Goal: Communication & Community: Answer question/provide support

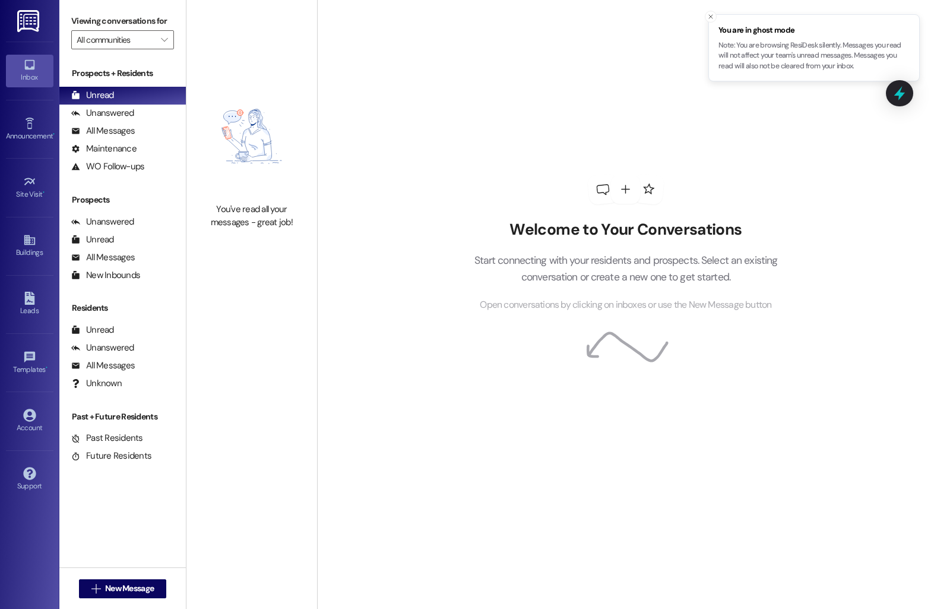
click at [108, 592] on span "New Message" at bounding box center [129, 588] width 49 height 12
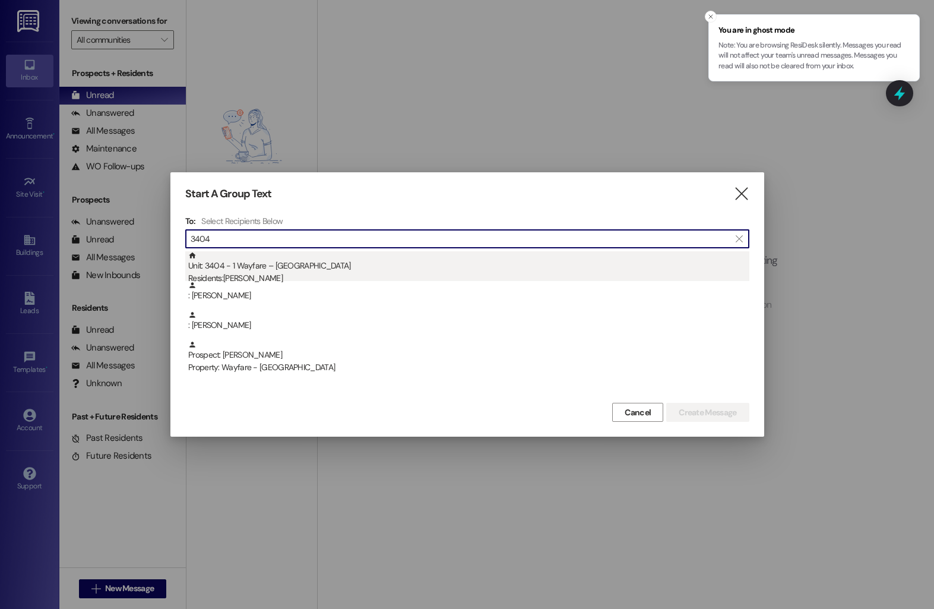
type input "3404"
click at [270, 275] on div "Residents: [PERSON_NAME]" at bounding box center [468, 278] width 561 height 12
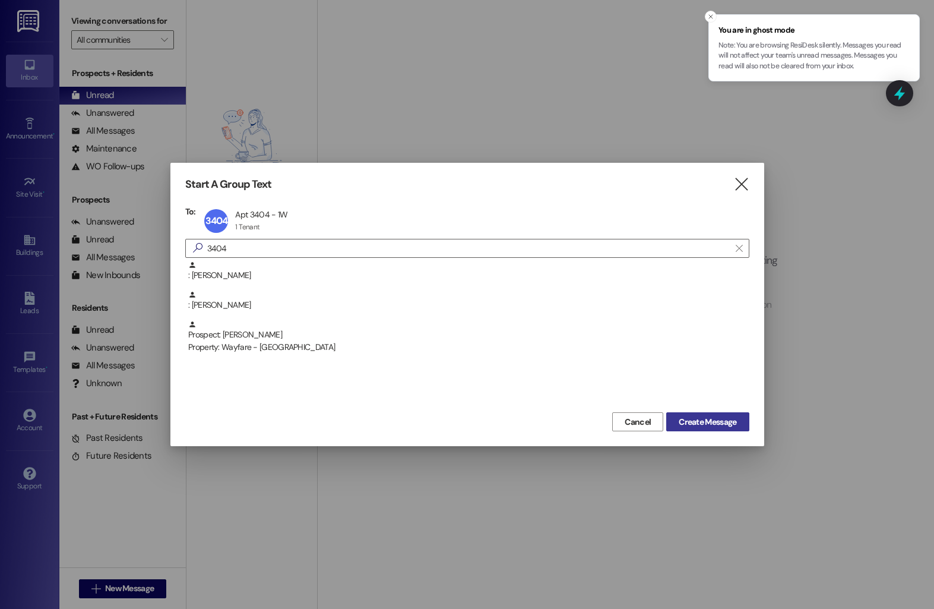
click at [686, 426] on span "Create Message" at bounding box center [708, 422] width 58 height 12
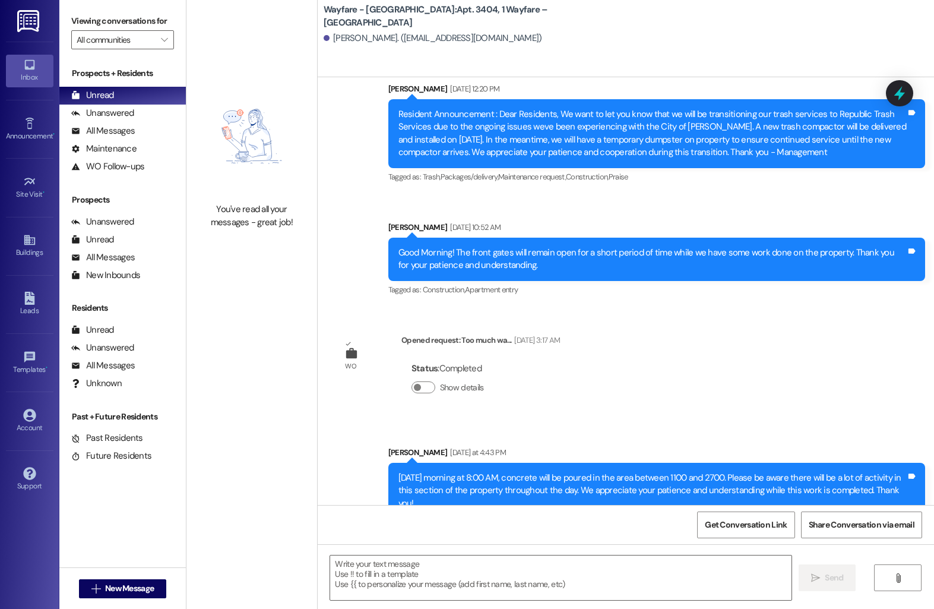
scroll to position [15983, 0]
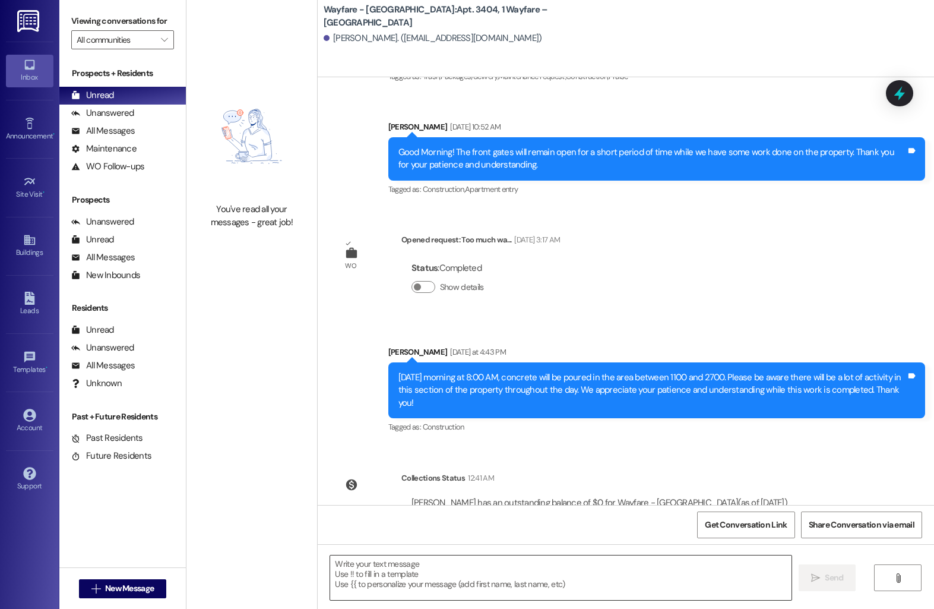
click at [392, 582] on textarea at bounding box center [560, 577] width 461 height 45
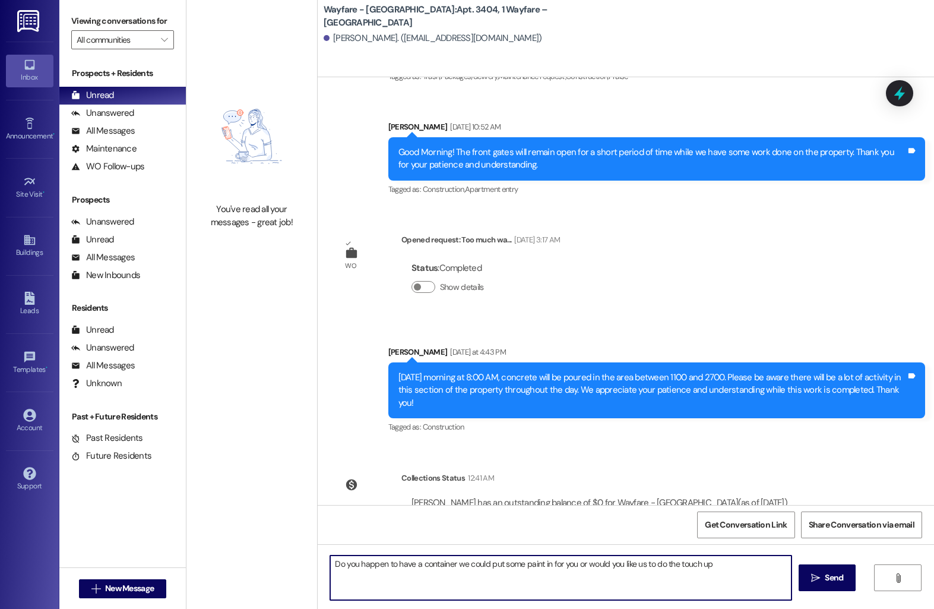
type textarea "Do you happen to have a container we could put some paint in for you or would y…"
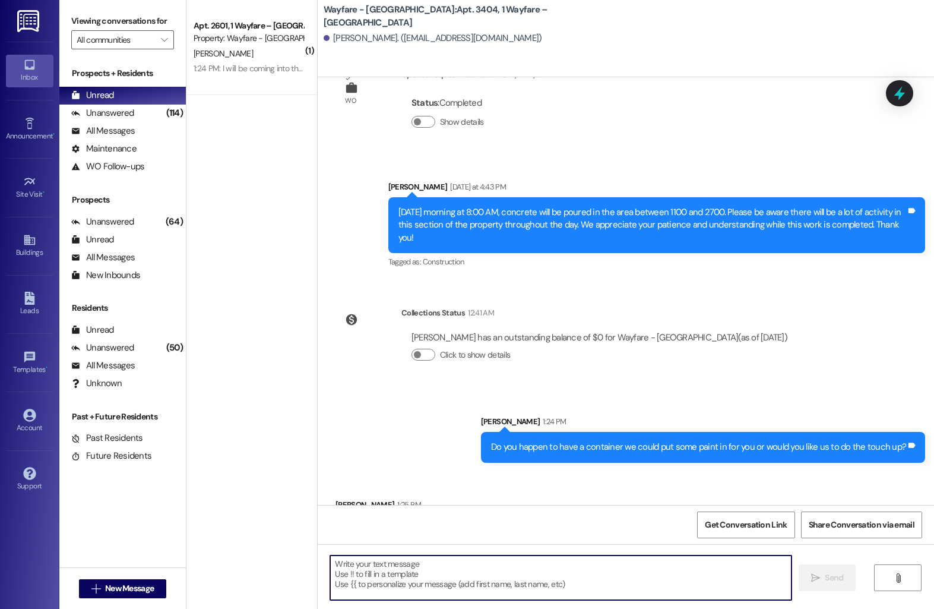
scroll to position [16149, 0]
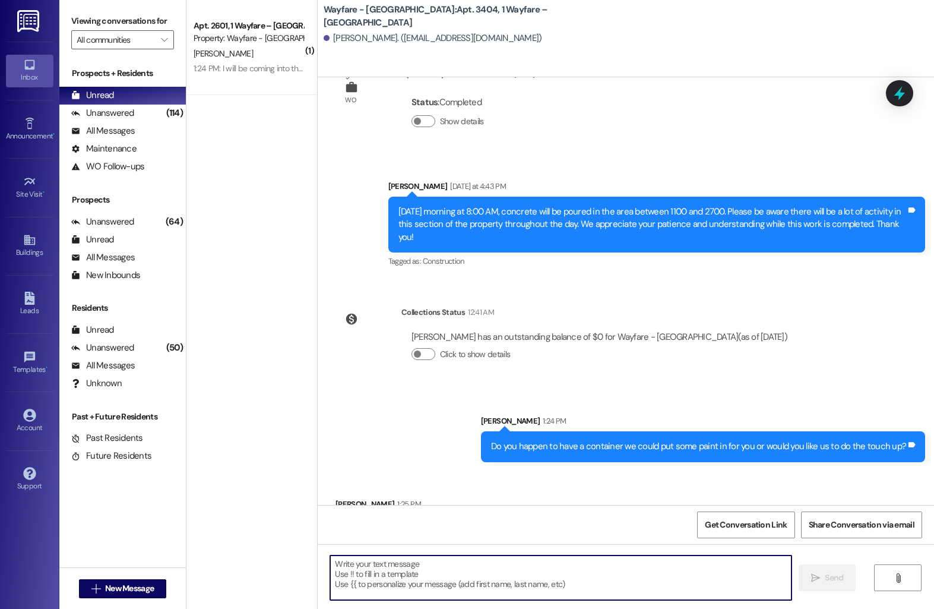
click at [484, 578] on textarea at bounding box center [560, 577] width 461 height 45
type textarea "Okay, we can get that done [DATE]!"
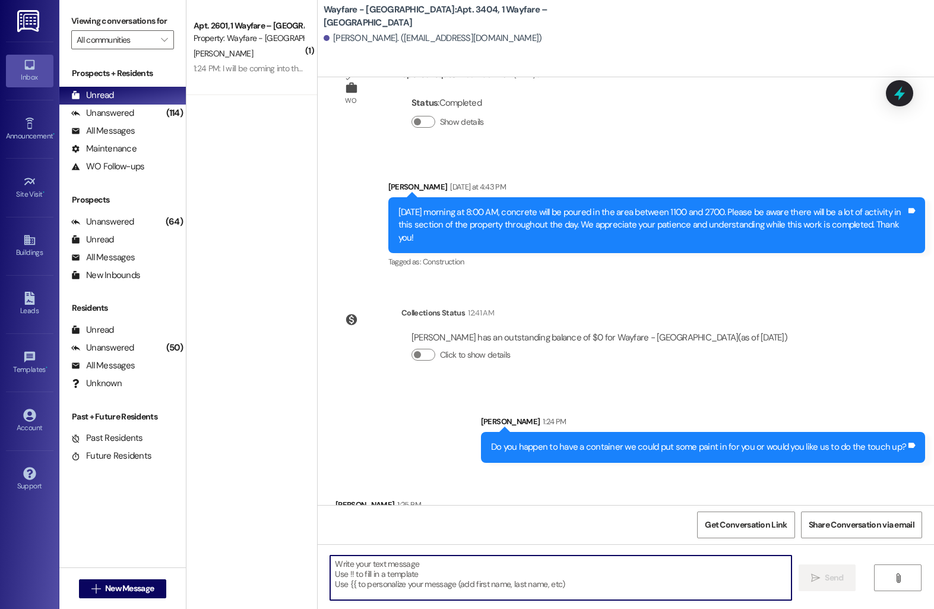
scroll to position [16231, 0]
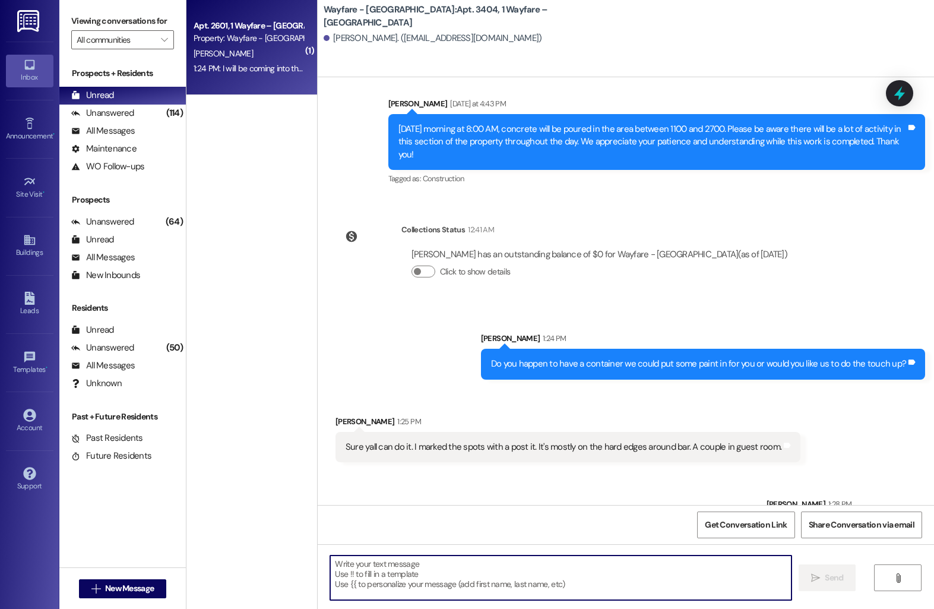
click at [239, 64] on div "1:24 PM: I will be coming into the office about my lease [DATE]. What are [PERS…" at bounding box center [376, 68] width 365 height 11
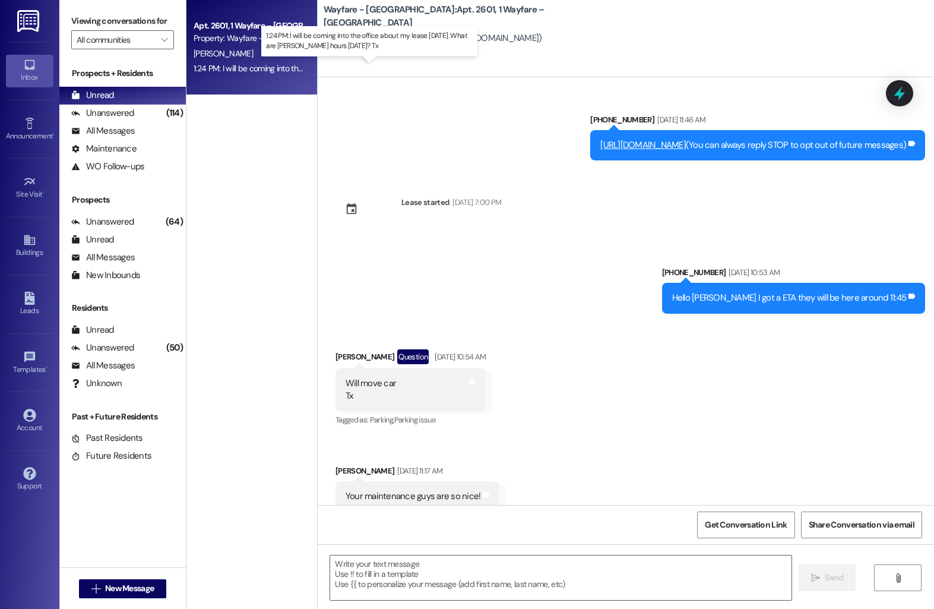
scroll to position [17949, 0]
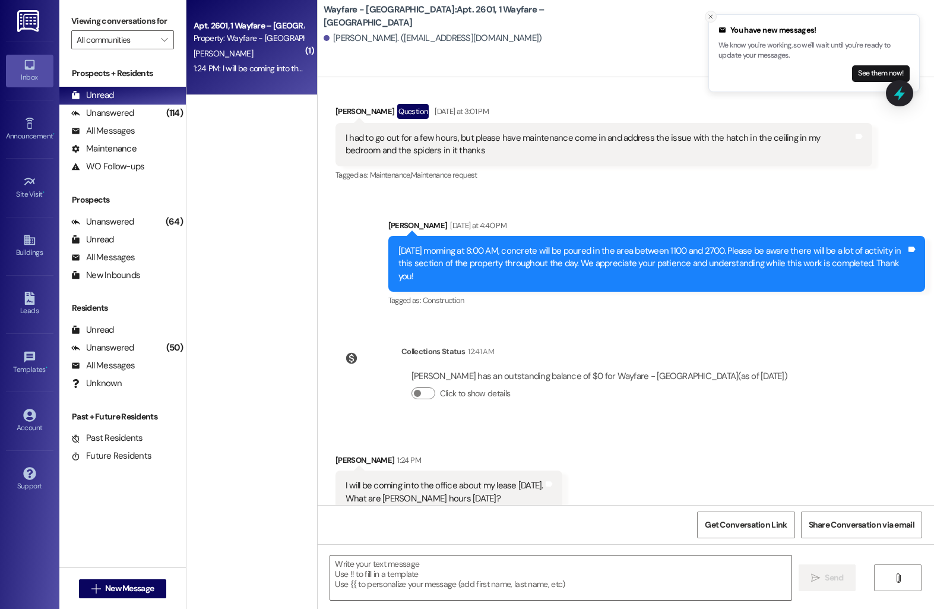
click at [712, 16] on icon "Close toast" at bounding box center [710, 16] width 7 height 7
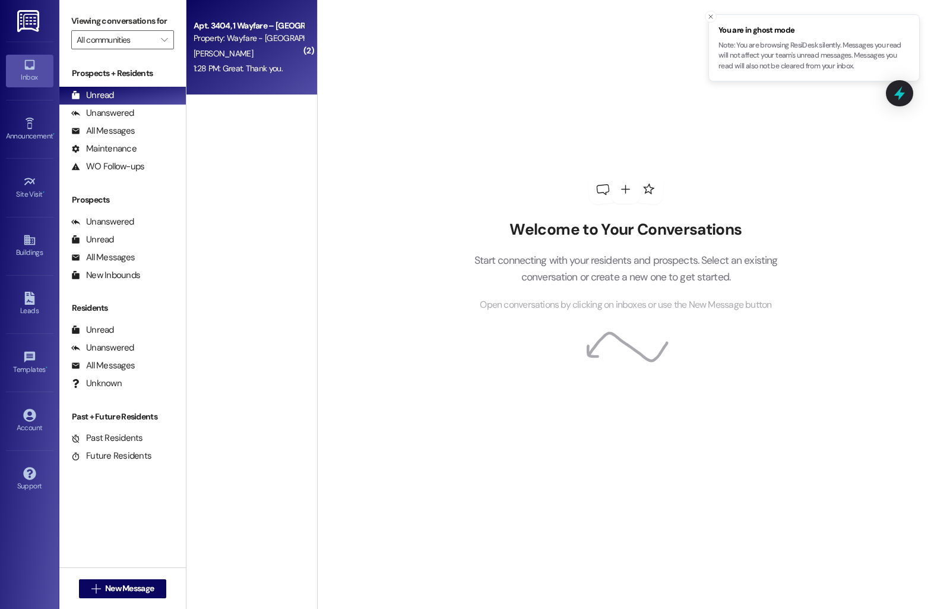
click at [233, 69] on div "1:28 PM: Great. Thank you. 1:28 PM: Great. Thank you." at bounding box center [238, 68] width 89 height 11
click at [299, 78] on div "Apt. 3404, 1 Wayfare – Cumberland Park Property: Wayfare - Cumberland Park K. A…" at bounding box center [251, 47] width 131 height 95
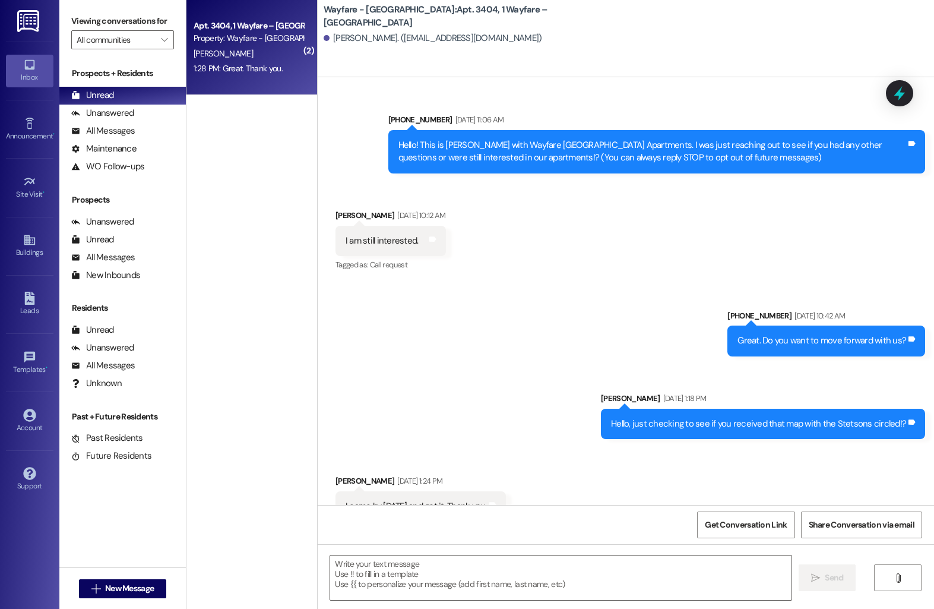
scroll to position [16362, 0]
